Goal: Navigation & Orientation: Find specific page/section

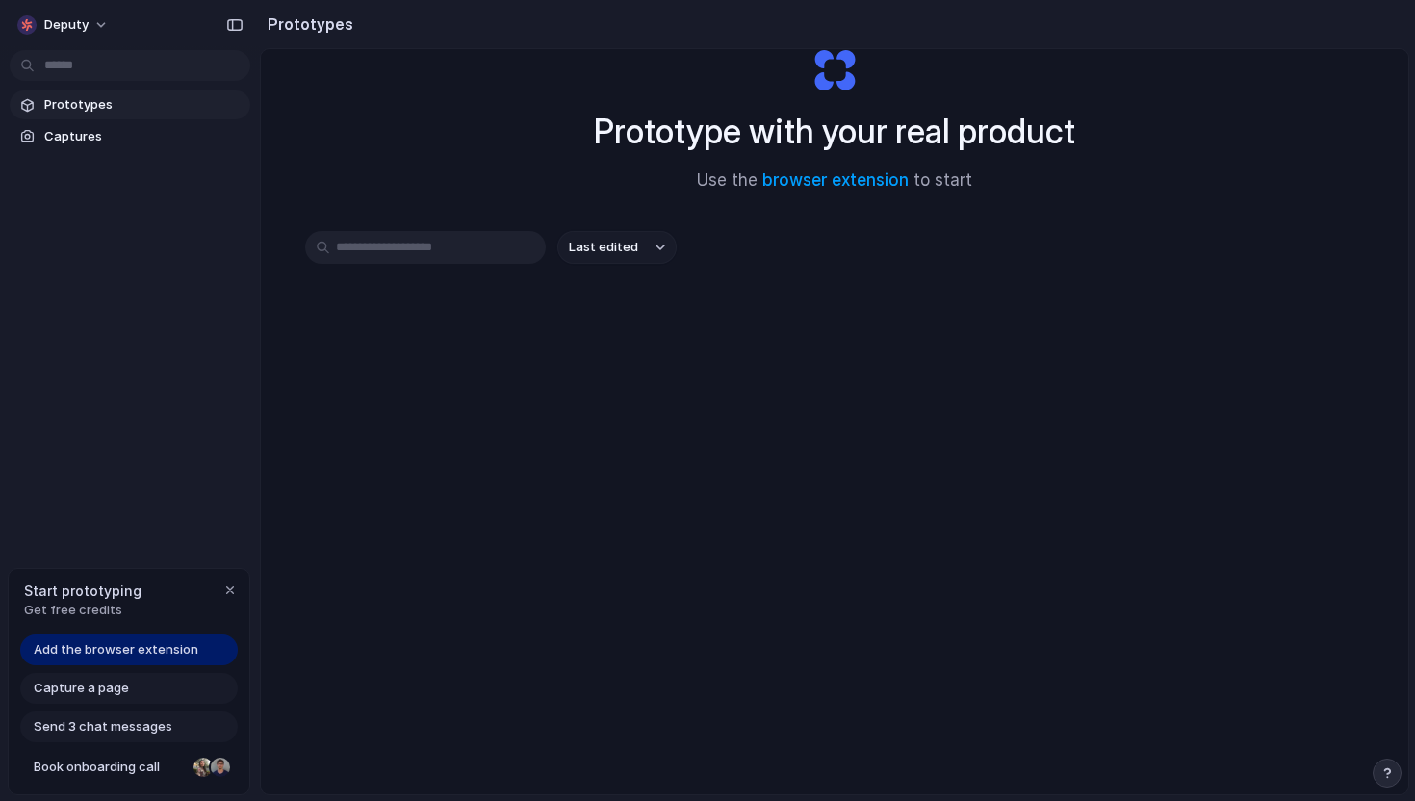
scroll to position [103, 0]
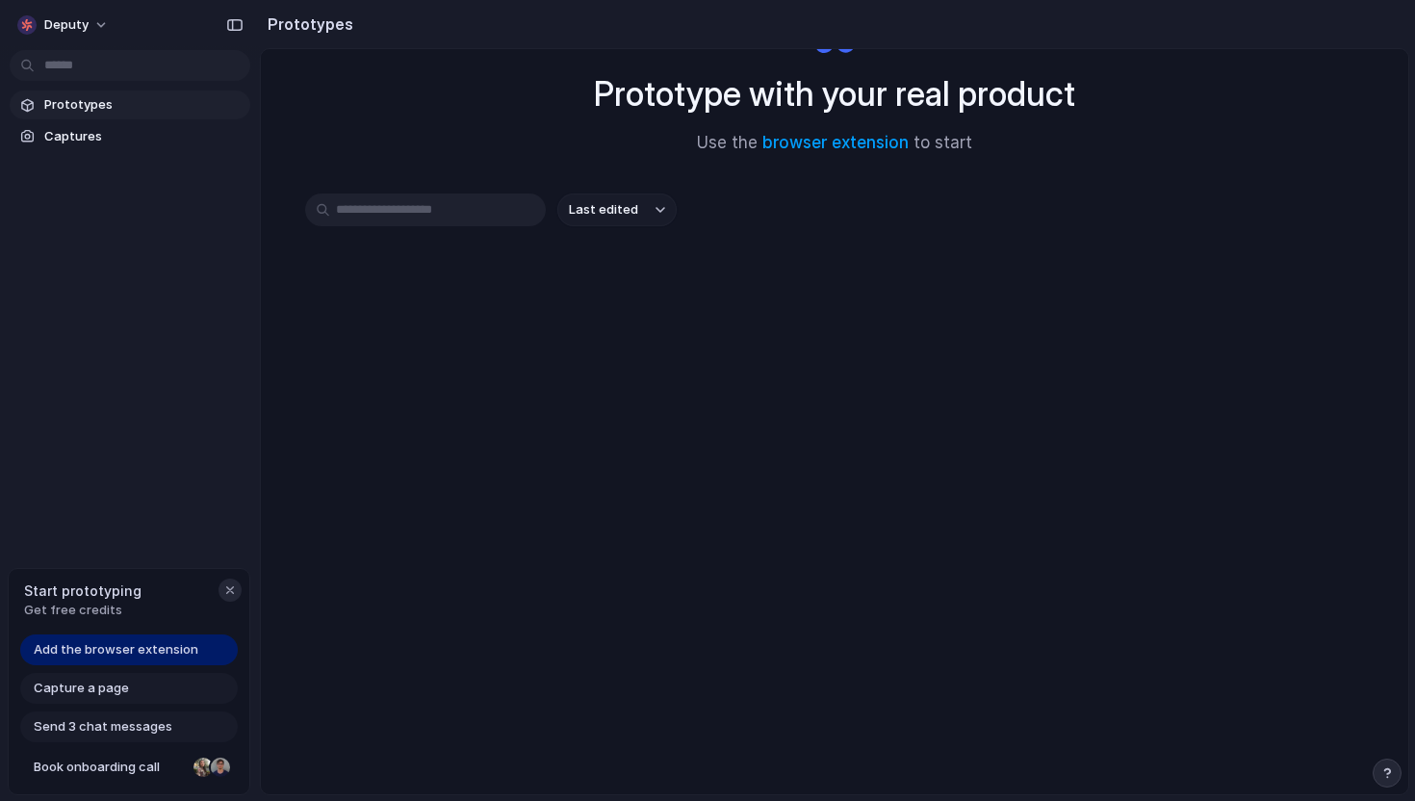
click at [228, 592] on div "button" at bounding box center [229, 590] width 15 height 15
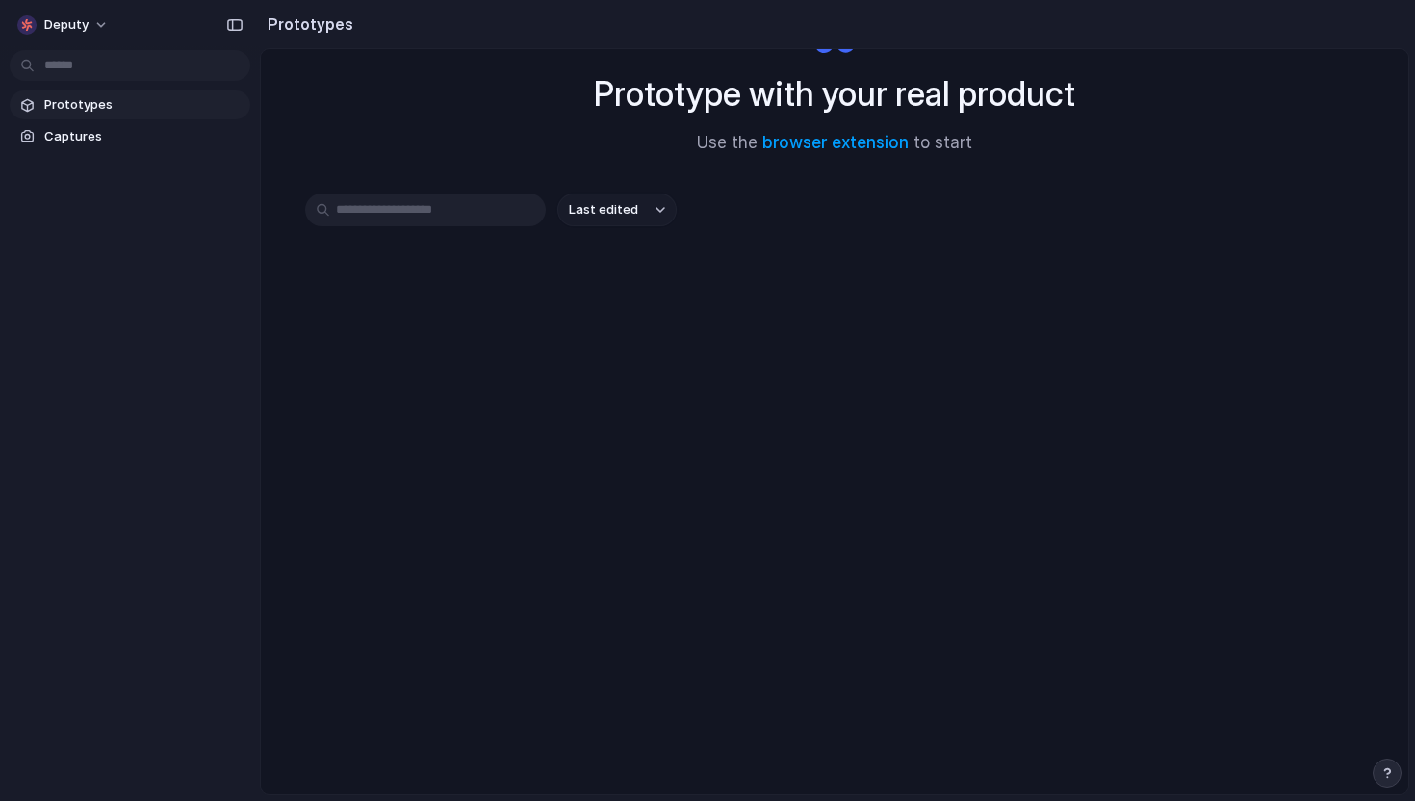
scroll to position [0, 0]
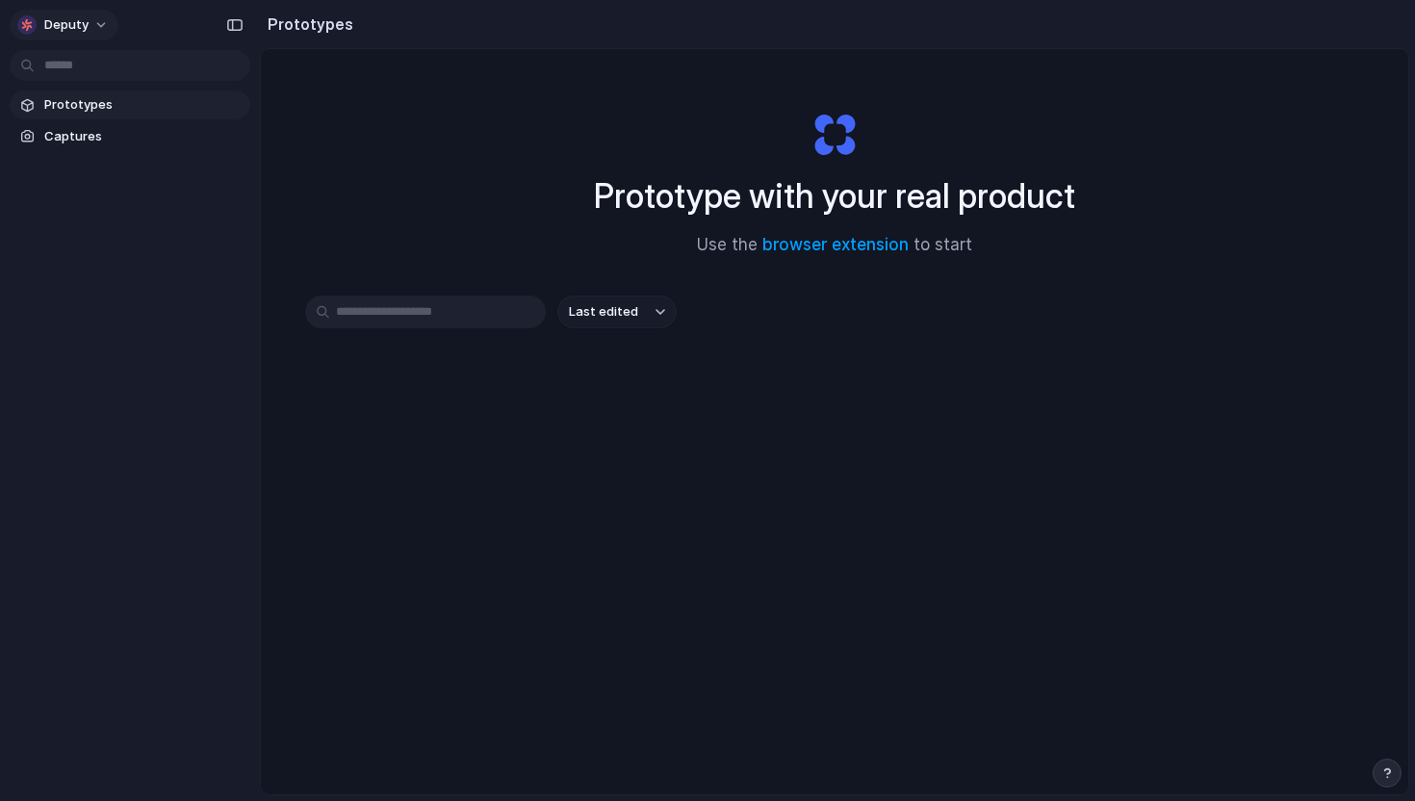
click at [95, 34] on button "deputy" at bounding box center [64, 25] width 109 height 31
click at [94, 25] on div "Settings Invite members Change theme Sign out" at bounding box center [707, 400] width 1415 height 801
click at [108, 132] on span "Captures" at bounding box center [143, 136] width 198 height 19
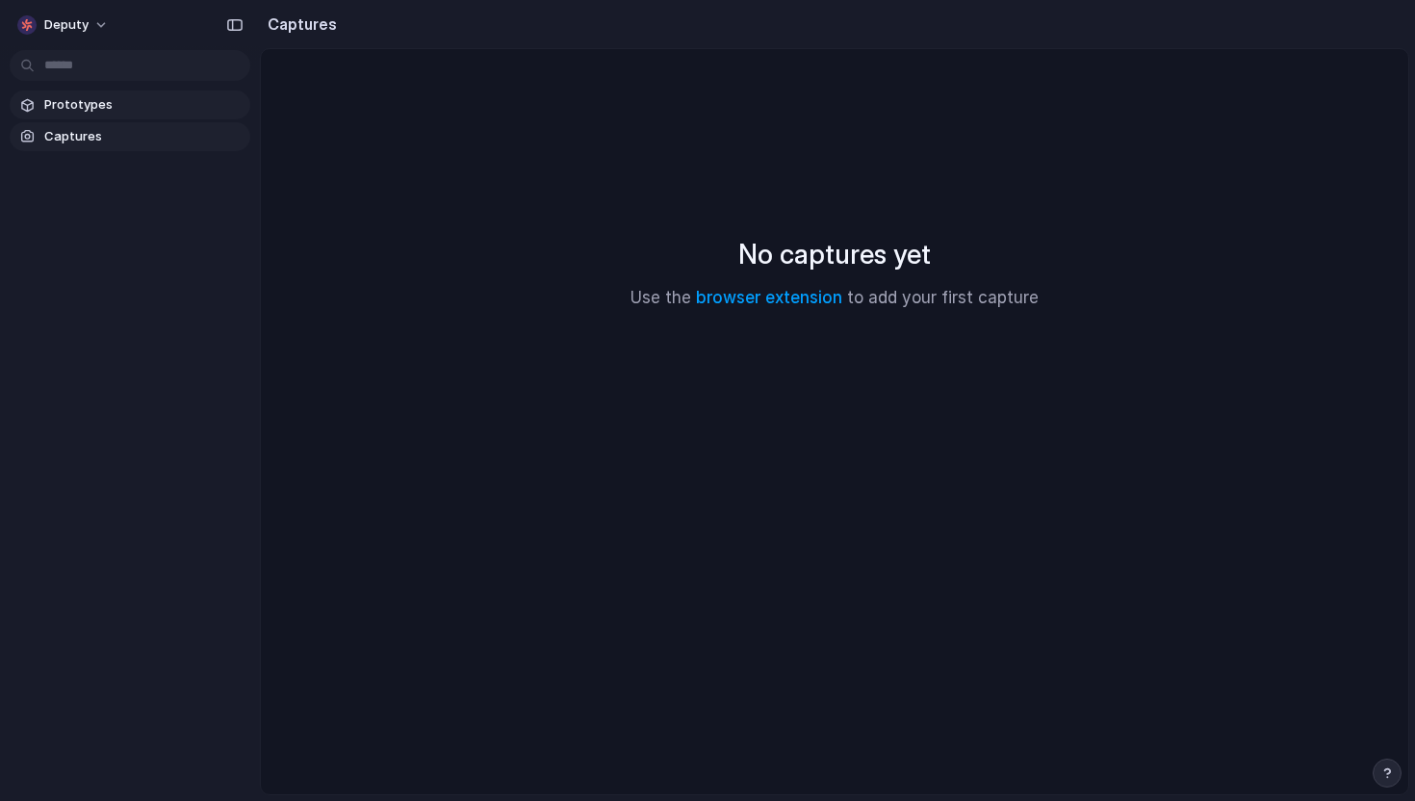
click at [100, 106] on span "Prototypes" at bounding box center [143, 104] width 198 height 19
